Goal: Entertainment & Leisure: Browse casually

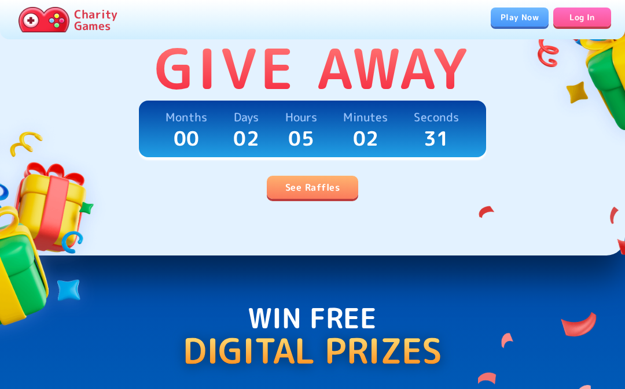
scroll to position [319, 0]
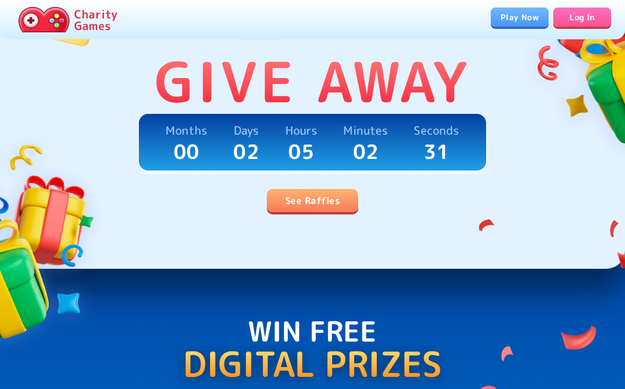
click at [530, 14] on link "Play Now" at bounding box center [519, 17] width 58 height 19
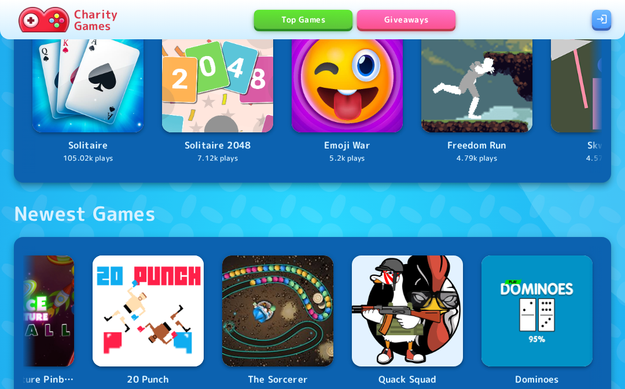
scroll to position [0, 2012]
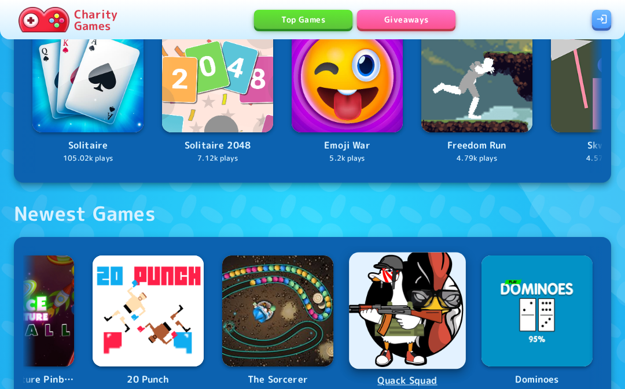
click at [568, 304] on img at bounding box center [536, 311] width 111 height 111
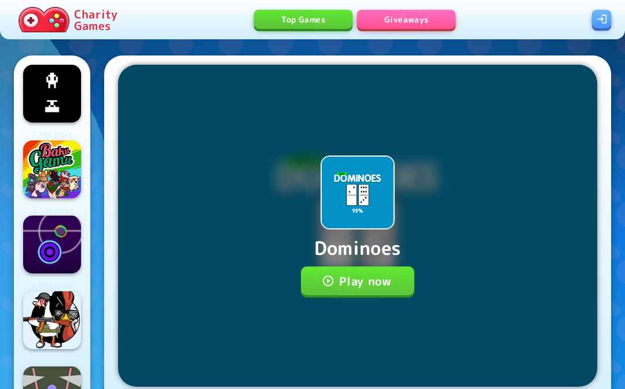
click at [384, 267] on button "Play now" at bounding box center [358, 281] width 114 height 29
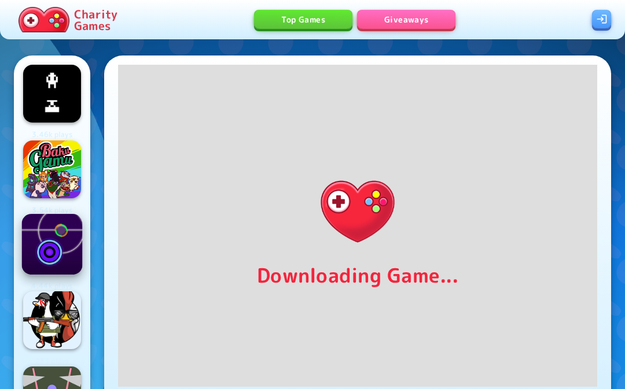
click at [48, 244] on img at bounding box center [51, 244] width 61 height 61
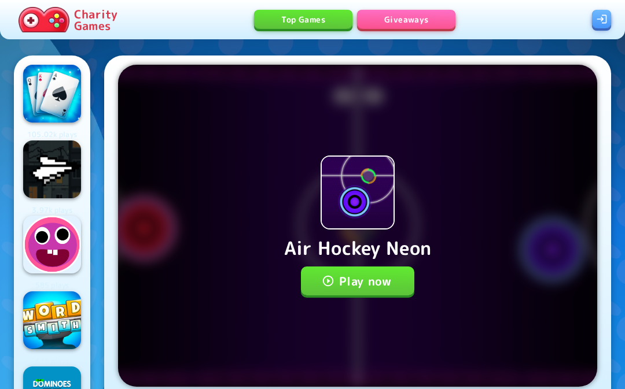
click at [370, 269] on button "Play now" at bounding box center [358, 281] width 114 height 29
